Goal: Transaction & Acquisition: Purchase product/service

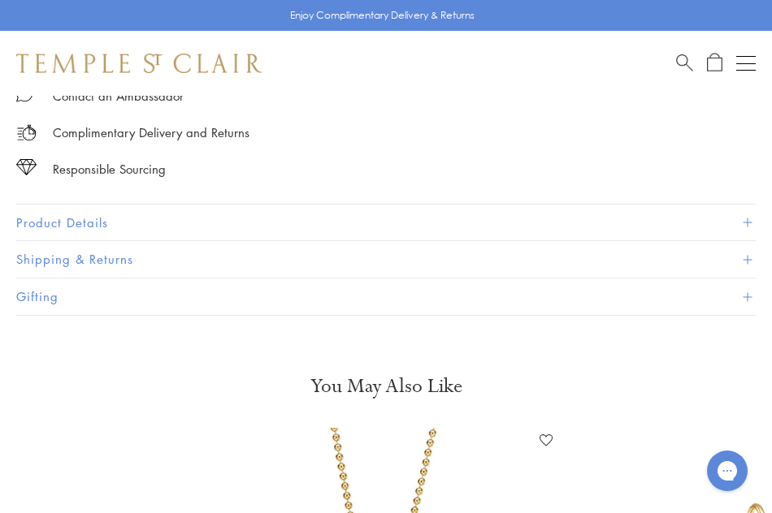
scroll to position [1010, 0]
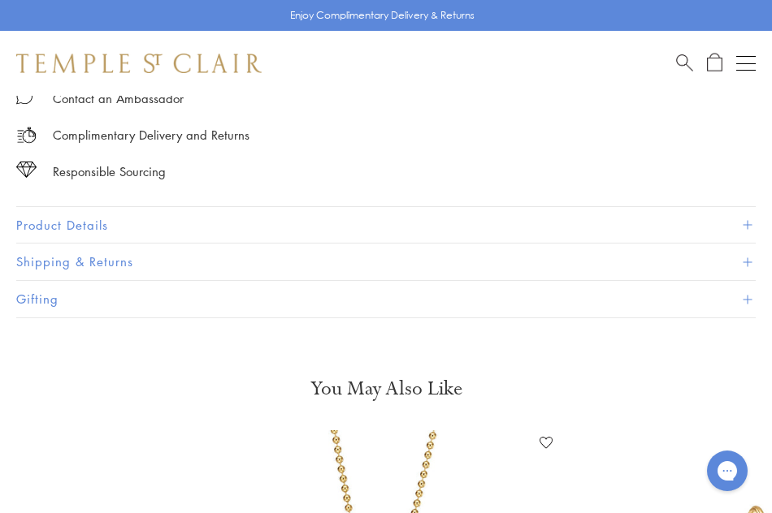
click at [300, 212] on button "Product Details" at bounding box center [385, 225] width 739 height 37
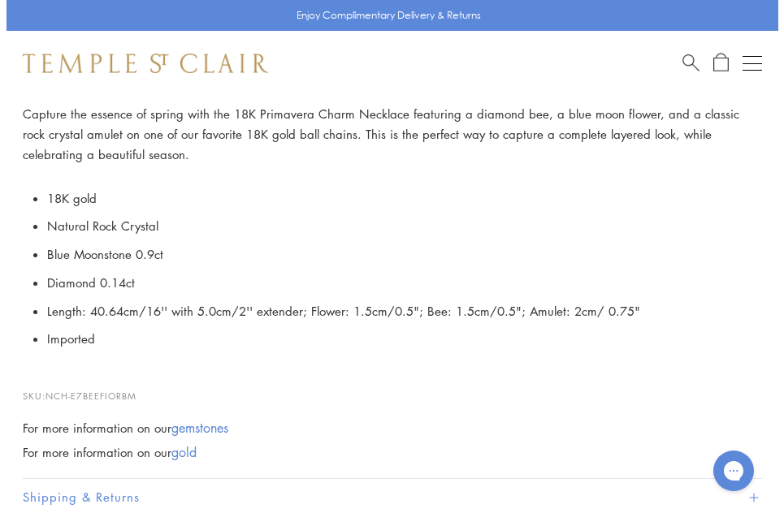
scroll to position [1201, 0]
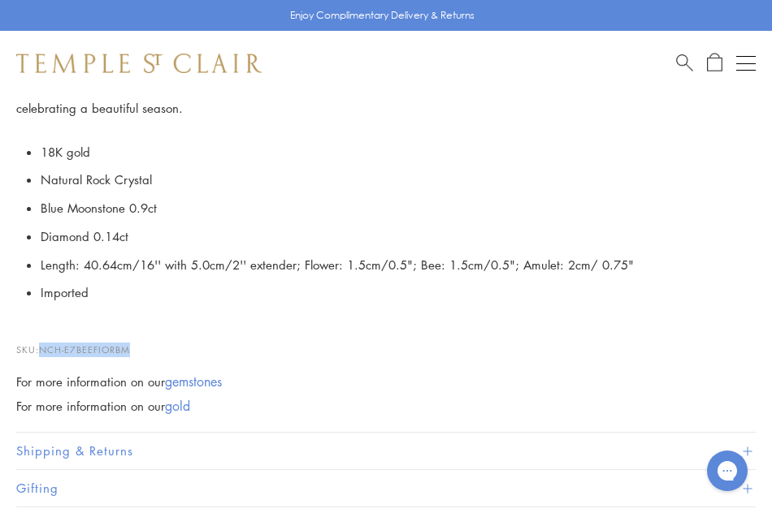
drag, startPoint x: 142, startPoint y: 342, endPoint x: 41, endPoint y: 340, distance: 101.6
click at [41, 340] on p "SKU: NCH-E7BEEFIORBM" at bounding box center [385, 342] width 739 height 31
copy span "NCH-E7BEEFIORBM"
click at [687, 56] on span "Search" at bounding box center [684, 61] width 17 height 17
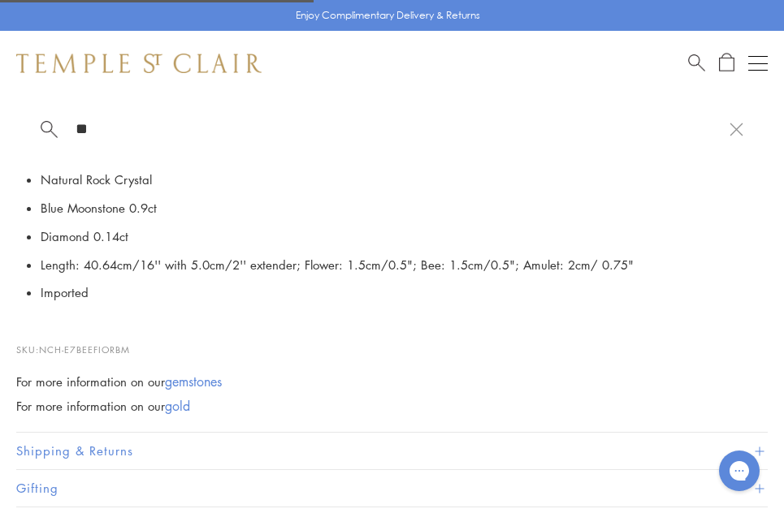
type input "*"
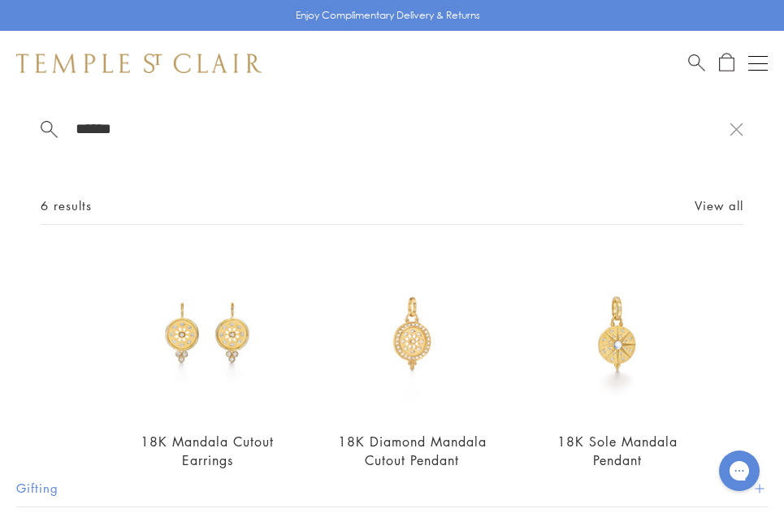
type input "******"
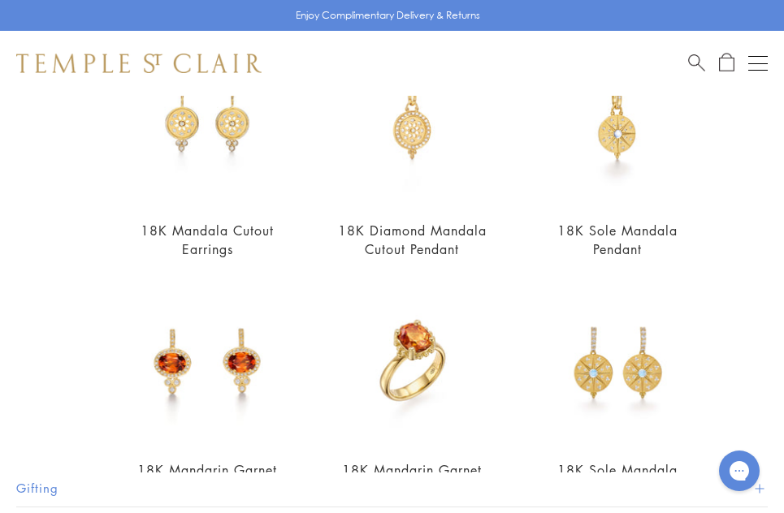
scroll to position [232, 0]
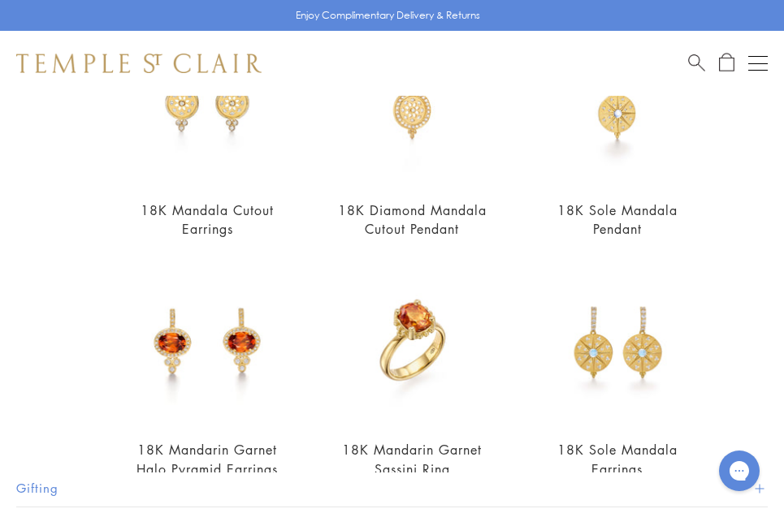
click at [640, 338] on img at bounding box center [617, 343] width 164 height 164
